Goal: Information Seeking & Learning: Learn about a topic

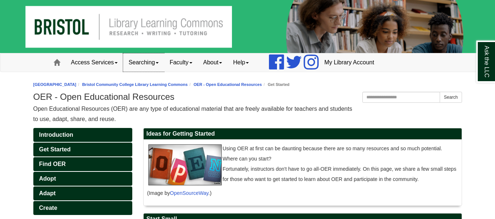
click at [160, 59] on link "Searching" at bounding box center [143, 62] width 41 height 18
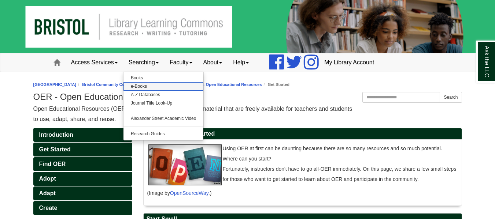
click at [155, 90] on link "e-Books" at bounding box center [163, 86] width 80 height 8
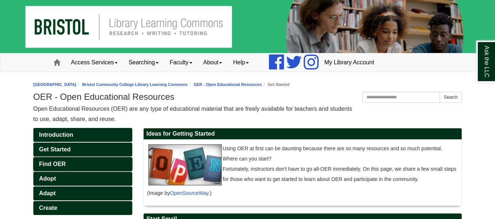
click at [69, 160] on link "Find OER" at bounding box center [82, 164] width 99 height 14
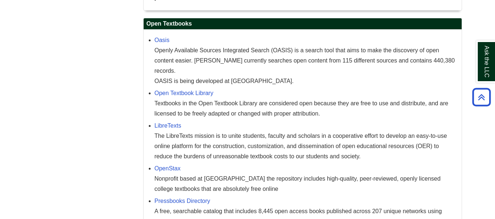
scroll to position [476, 0]
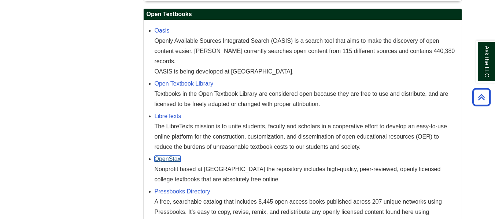
click at [161, 156] on link "OpenStax" at bounding box center [168, 159] width 26 height 6
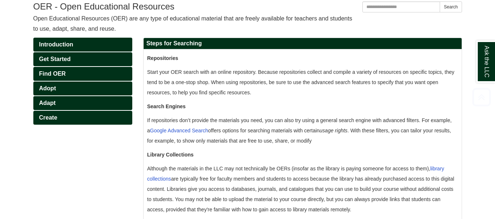
scroll to position [100, 0]
